Goal: Information Seeking & Learning: Learn about a topic

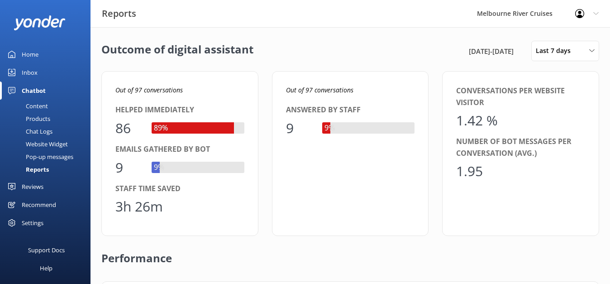
scroll to position [91, 470]
click at [37, 52] on div "Home" at bounding box center [30, 54] width 17 height 18
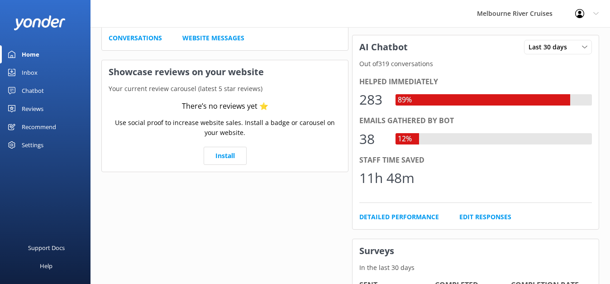
scroll to position [212, 0]
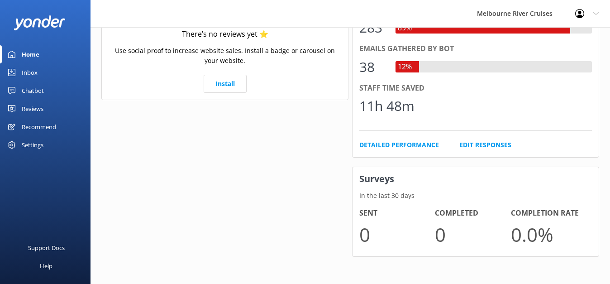
click at [38, 145] on div "Settings" at bounding box center [33, 145] width 22 height 18
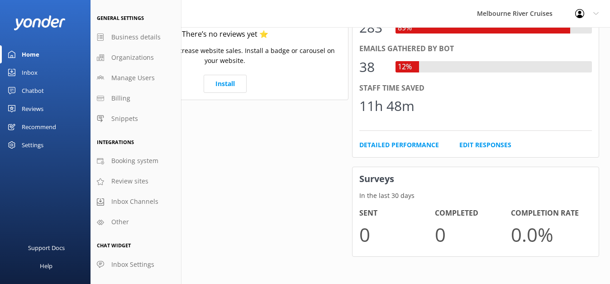
click at [38, 148] on div "Settings" at bounding box center [33, 145] width 22 height 18
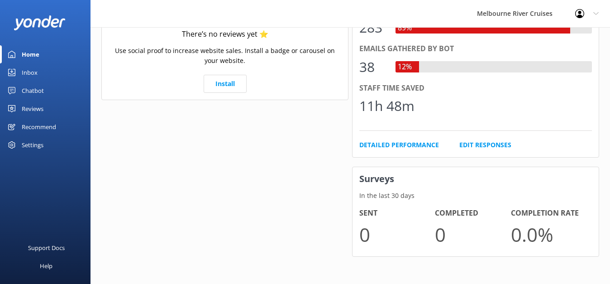
click at [403, 138] on div "Helped immediately 283 89% Emails gathered by bot 38 12% Staff time saved 11h 4…" at bounding box center [476, 77] width 246 height 160
click at [402, 149] on link "Detailed Performance" at bounding box center [399, 145] width 80 height 10
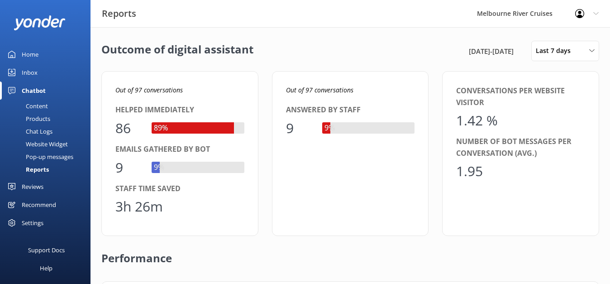
click at [34, 73] on div "Inbox" at bounding box center [30, 72] width 16 height 18
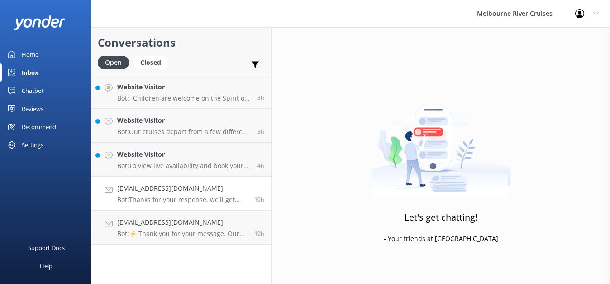
click at [192, 203] on p "Bot: Thanks for your response, we'll get back to you as soon as we can during o…" at bounding box center [182, 200] width 130 height 8
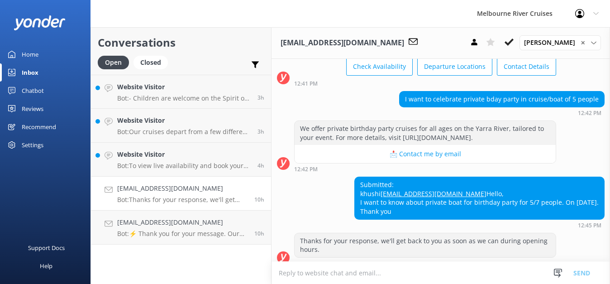
scroll to position [62, 0]
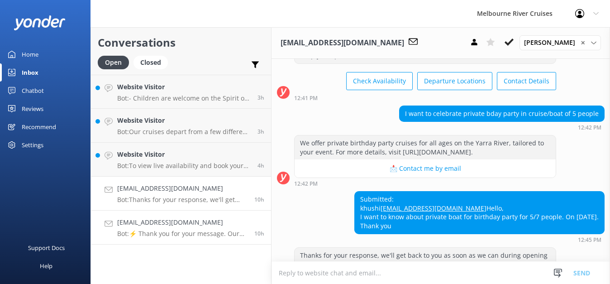
click at [158, 220] on h4 "[EMAIL_ADDRESS][DOMAIN_NAME]" at bounding box center [182, 222] width 130 height 10
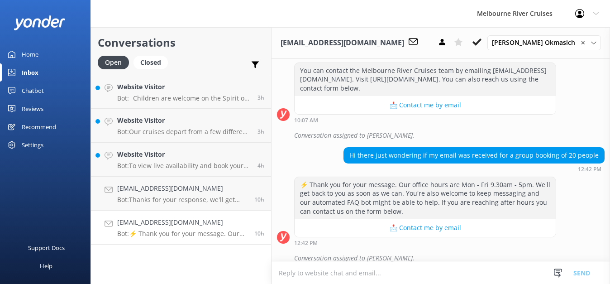
scroll to position [602, 0]
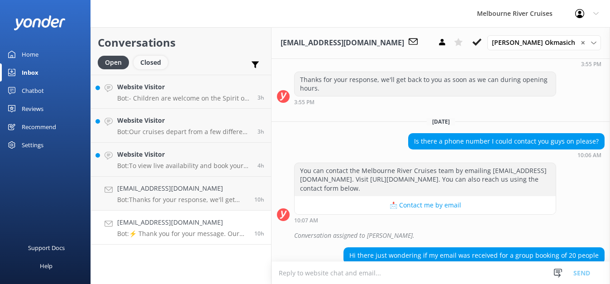
click at [150, 63] on div "Closed" at bounding box center [151, 63] width 34 height 14
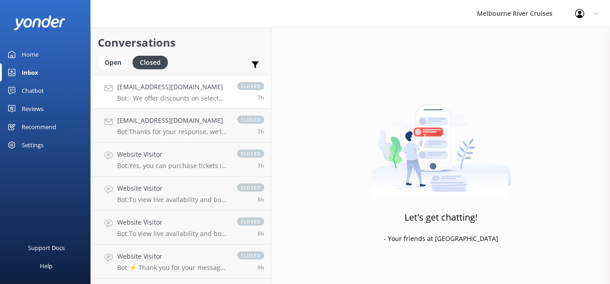
click at [157, 102] on link "[EMAIL_ADDRESS][DOMAIN_NAME] Bot: - We offer discounts on select experiences fo…" at bounding box center [181, 92] width 180 height 34
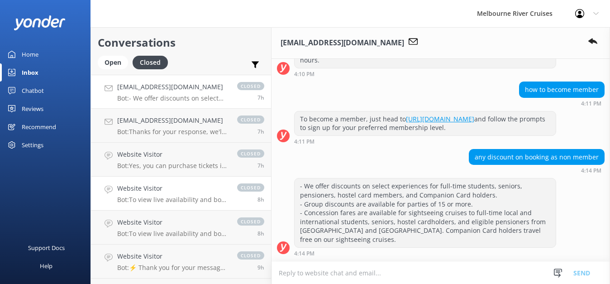
scroll to position [488, 0]
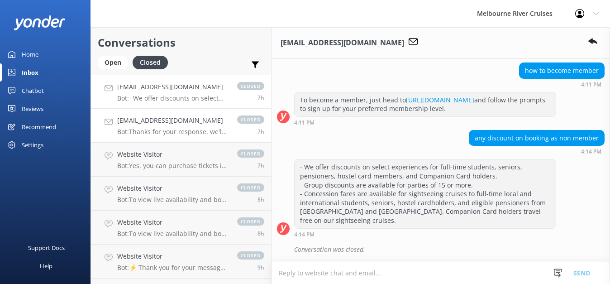
click at [160, 139] on link "[EMAIL_ADDRESS][DOMAIN_NAME] Bot: Thanks for your response, we'll get back to y…" at bounding box center [181, 126] width 180 height 34
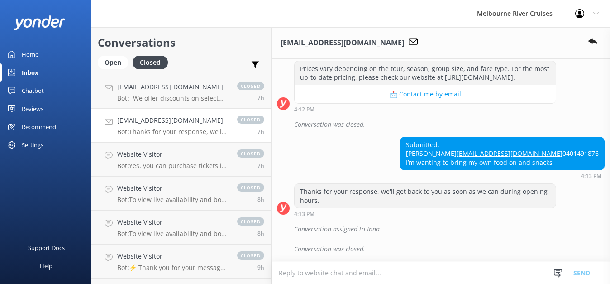
scroll to position [229, 0]
click at [163, 167] on p "Bot: Yes, you can purchase tickets in person at [GEOGRAPHIC_DATA] (Berth 2) and…" at bounding box center [172, 166] width 111 height 8
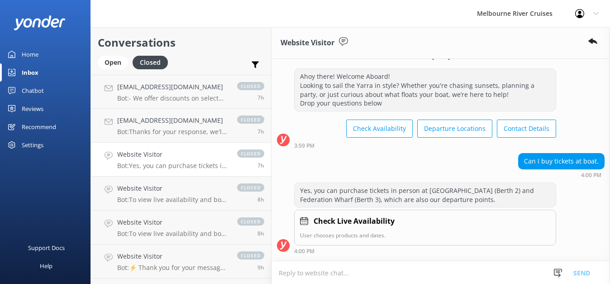
scroll to position [30, 0]
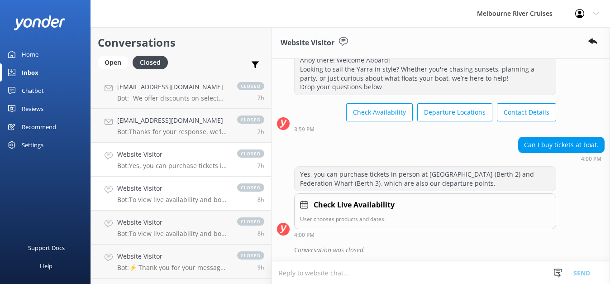
click at [165, 204] on link "Website Visitor Bot: To view live availability and book your Melbourne River Cr…" at bounding box center [181, 194] width 180 height 34
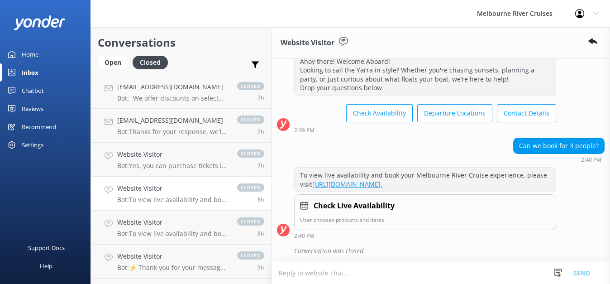
scroll to position [239, 0]
click at [28, 53] on div "Home" at bounding box center [30, 54] width 17 height 18
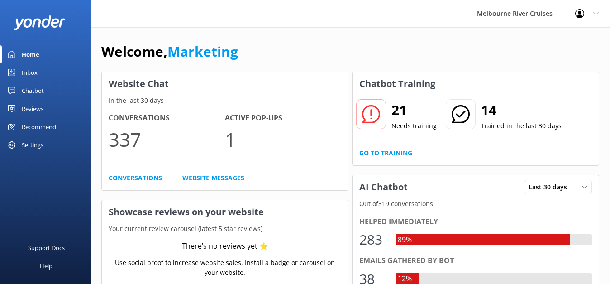
click at [381, 151] on link "Go to Training" at bounding box center [385, 153] width 53 height 10
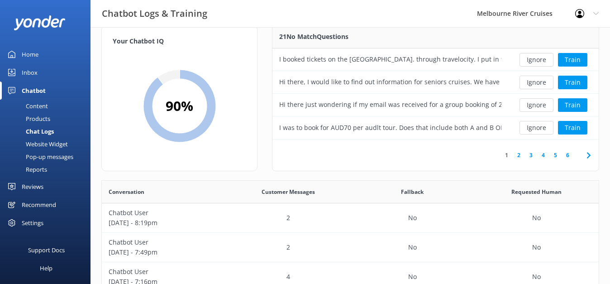
scroll to position [8, 0]
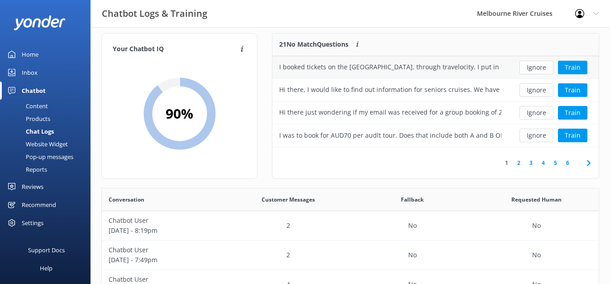
click at [375, 72] on div "I booked tickets on the [GEOGRAPHIC_DATA]. through travelocity. I put in the wr…" at bounding box center [390, 67] width 222 height 10
click at [321, 62] on div "I booked tickets on the [GEOGRAPHIC_DATA]. through travelocity. I put in the wr…" at bounding box center [390, 67] width 222 height 10
click at [333, 71] on div "I booked tickets on the [GEOGRAPHIC_DATA]. through travelocity. I put in the wr…" at bounding box center [390, 67] width 222 height 10
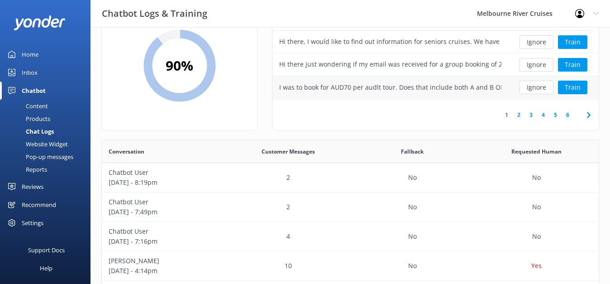
scroll to position [0, 0]
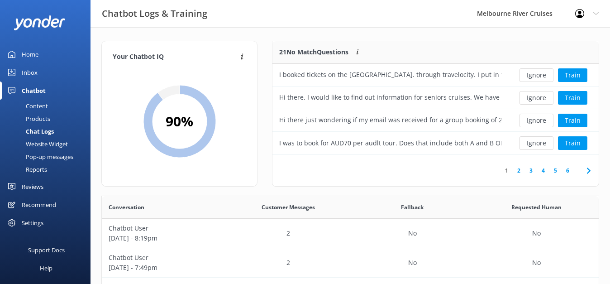
click at [31, 53] on div "Home" at bounding box center [30, 54] width 17 height 18
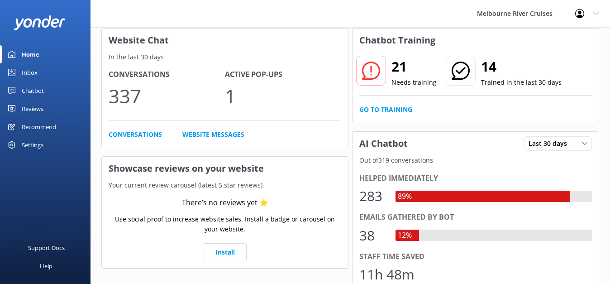
scroll to position [49, 0]
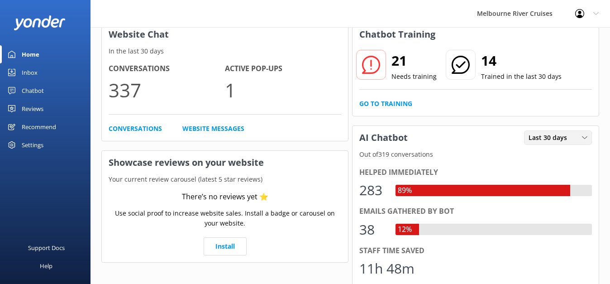
click at [573, 134] on div "Last 30 days" at bounding box center [557, 138] width 63 height 10
click at [531, 121] on div "Chatbot Training 21 Needs training 14 Trained in the last 30 days Go to Trainin…" at bounding box center [475, 225] width 251 height 410
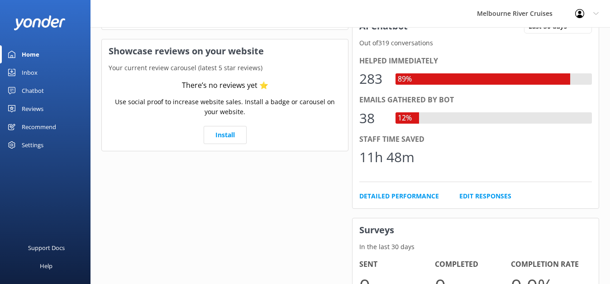
scroll to position [165, 0]
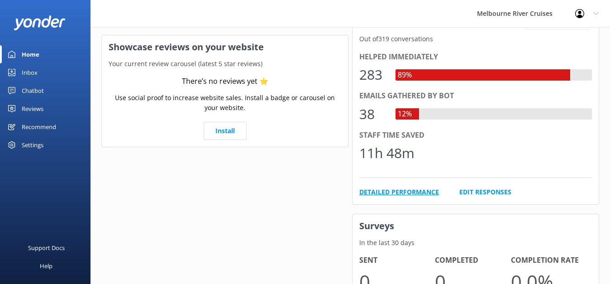
click at [417, 191] on link "Detailed Performance" at bounding box center [399, 192] width 80 height 10
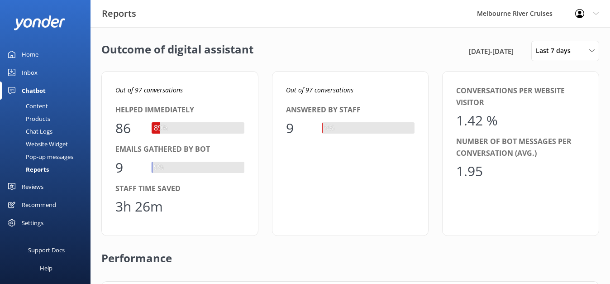
scroll to position [91, 470]
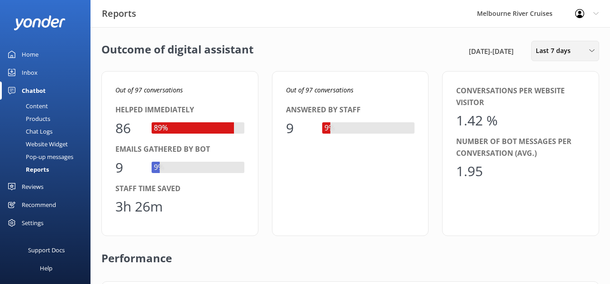
click at [570, 53] on span "Last 7 days" at bounding box center [556, 51] width 40 height 10
click at [549, 147] on div "Last 180 days" at bounding box center [553, 145] width 35 height 9
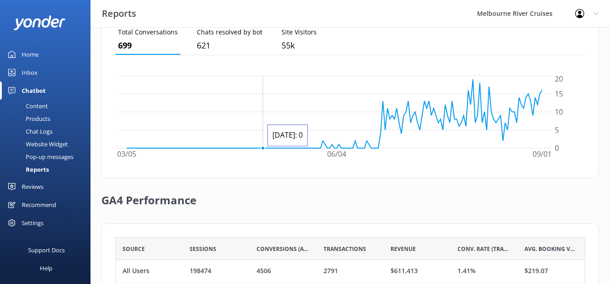
scroll to position [347, 0]
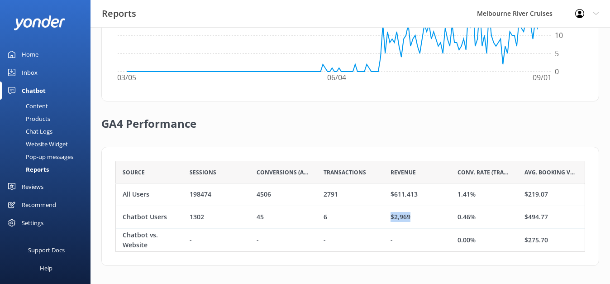
drag, startPoint x: 386, startPoint y: 215, endPoint x: 411, endPoint y: 217, distance: 25.0
click at [411, 217] on div "$2,969" at bounding box center [417, 217] width 67 height 23
click at [110, 216] on div "Source Sessions Conversions (All) Transactions Revenue Conv. Rate (Transactions…" at bounding box center [350, 206] width 498 height 119
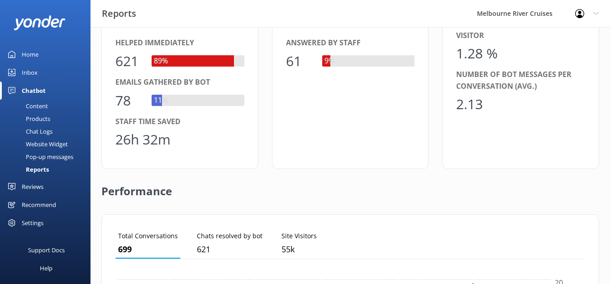
scroll to position [0, 0]
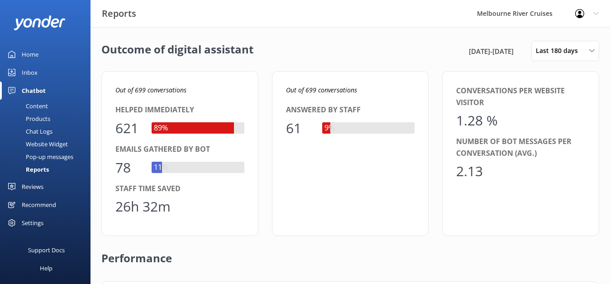
click at [32, 53] on div "Home" at bounding box center [30, 54] width 17 height 18
